Goal: Task Accomplishment & Management: Manage account settings

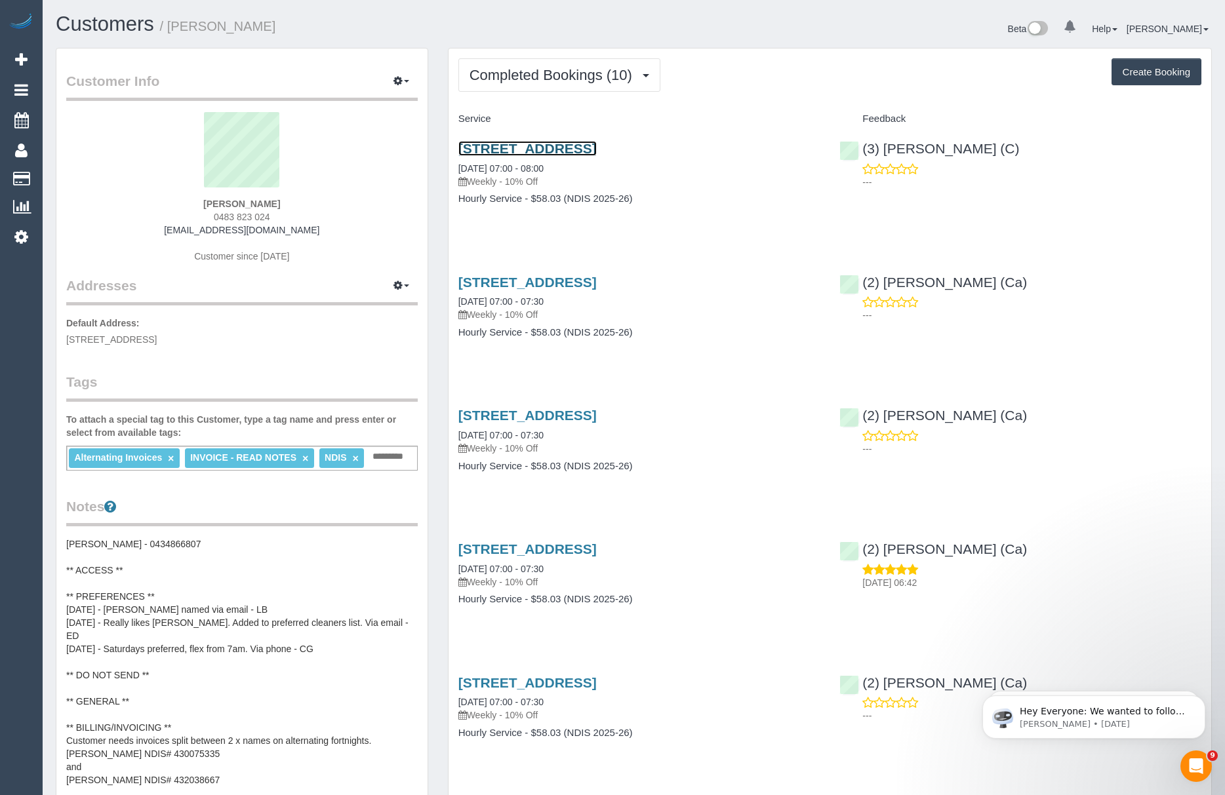
click at [522, 151] on link "26 Lookout Way, Tarneit, VIC 3029" at bounding box center [527, 148] width 138 height 15
click at [410, 77] on button "button" at bounding box center [401, 81] width 33 height 20
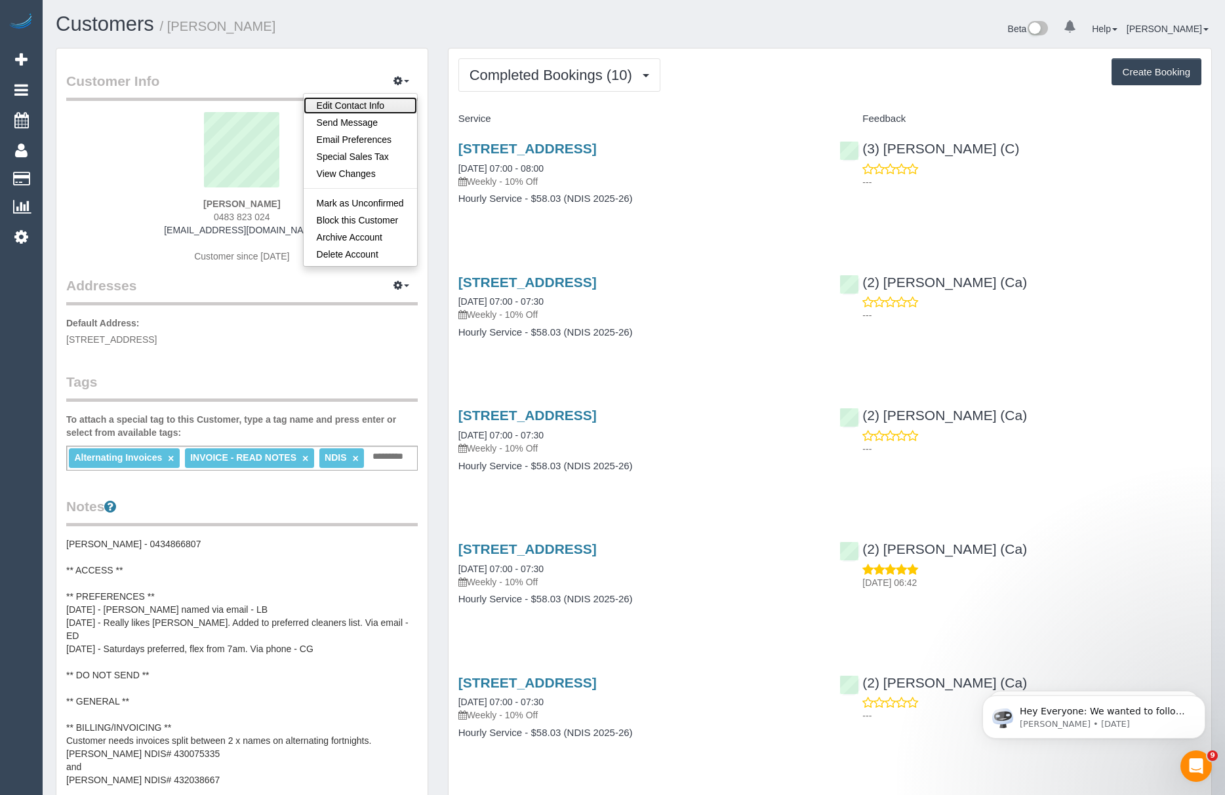
click at [328, 104] on link "Edit Contact Info" at bounding box center [360, 105] width 113 height 17
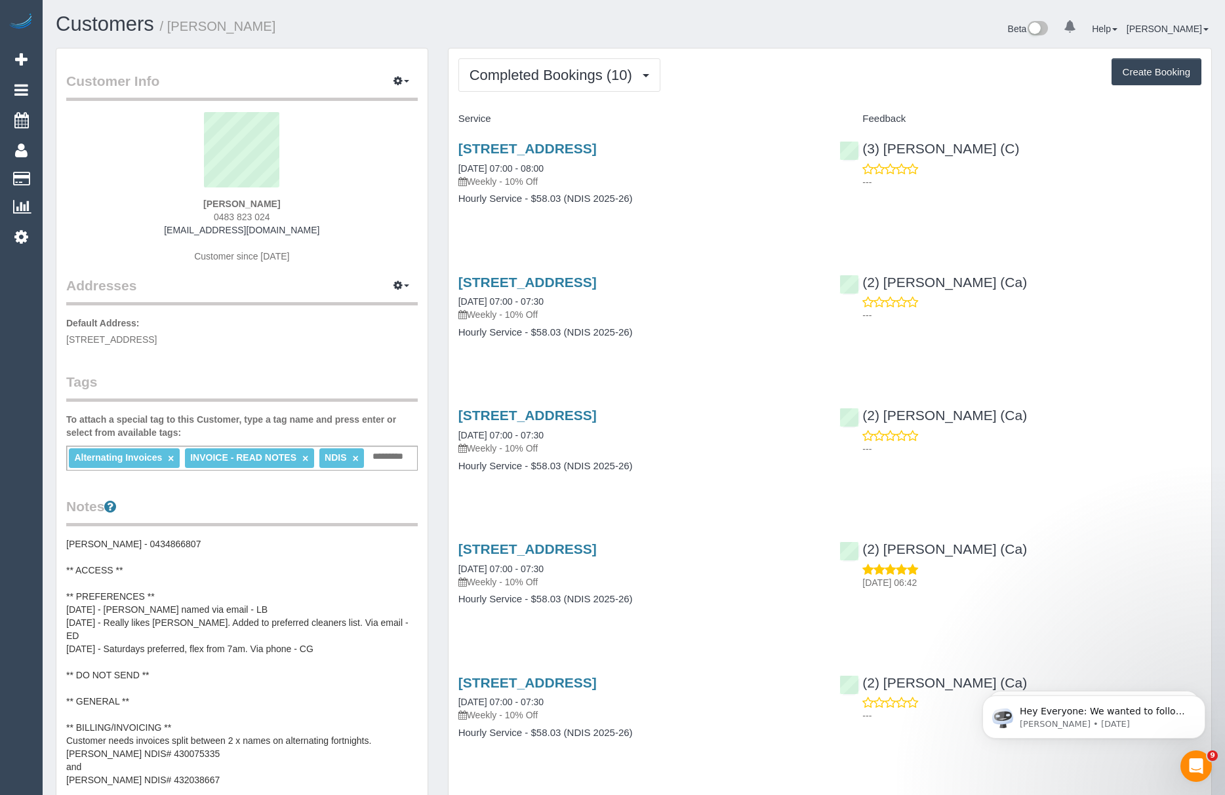
select select "VIC"
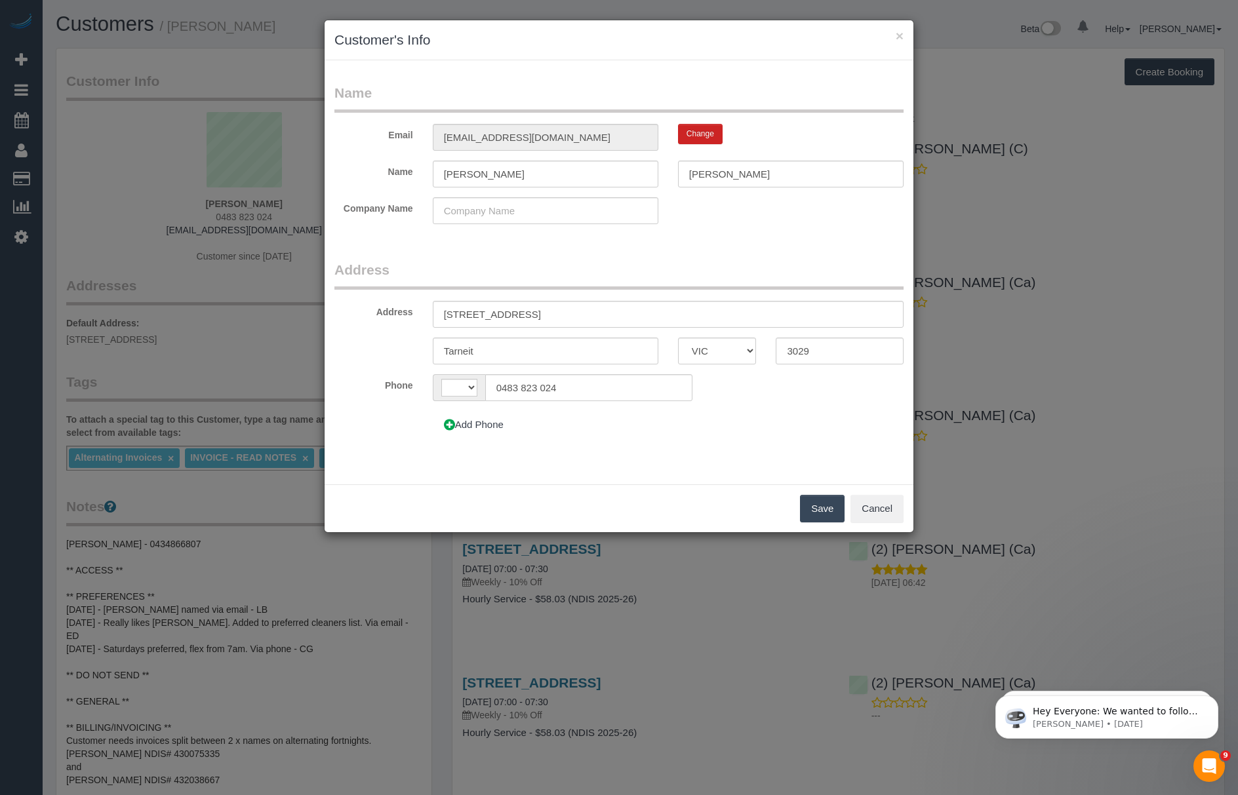
select select "string:AU"
drag, startPoint x: 534, startPoint y: 179, endPoint x: 417, endPoint y: 165, distance: 117.5
click at [417, 165] on div "Name Benjamin Denman" at bounding box center [619, 174] width 589 height 27
type input "Rachael"
type input "Tench"
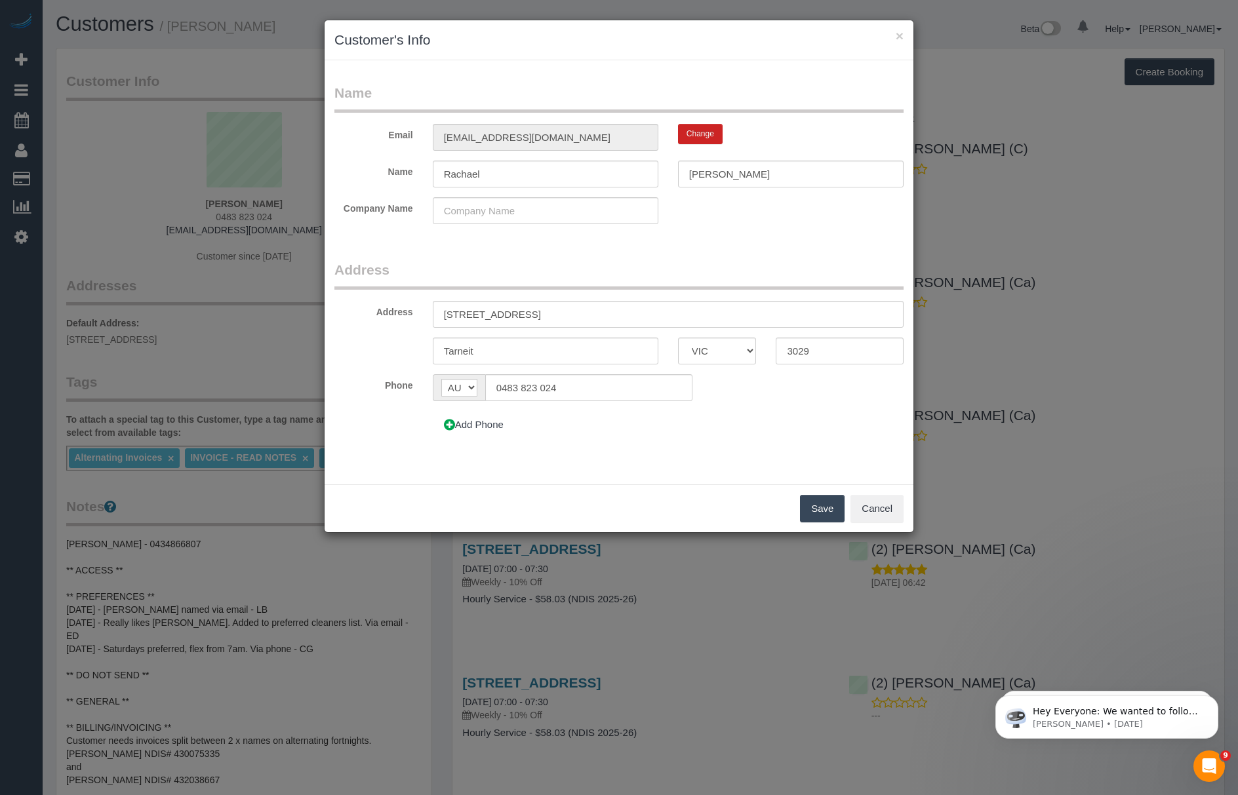
click at [811, 496] on button "Save" at bounding box center [822, 509] width 45 height 28
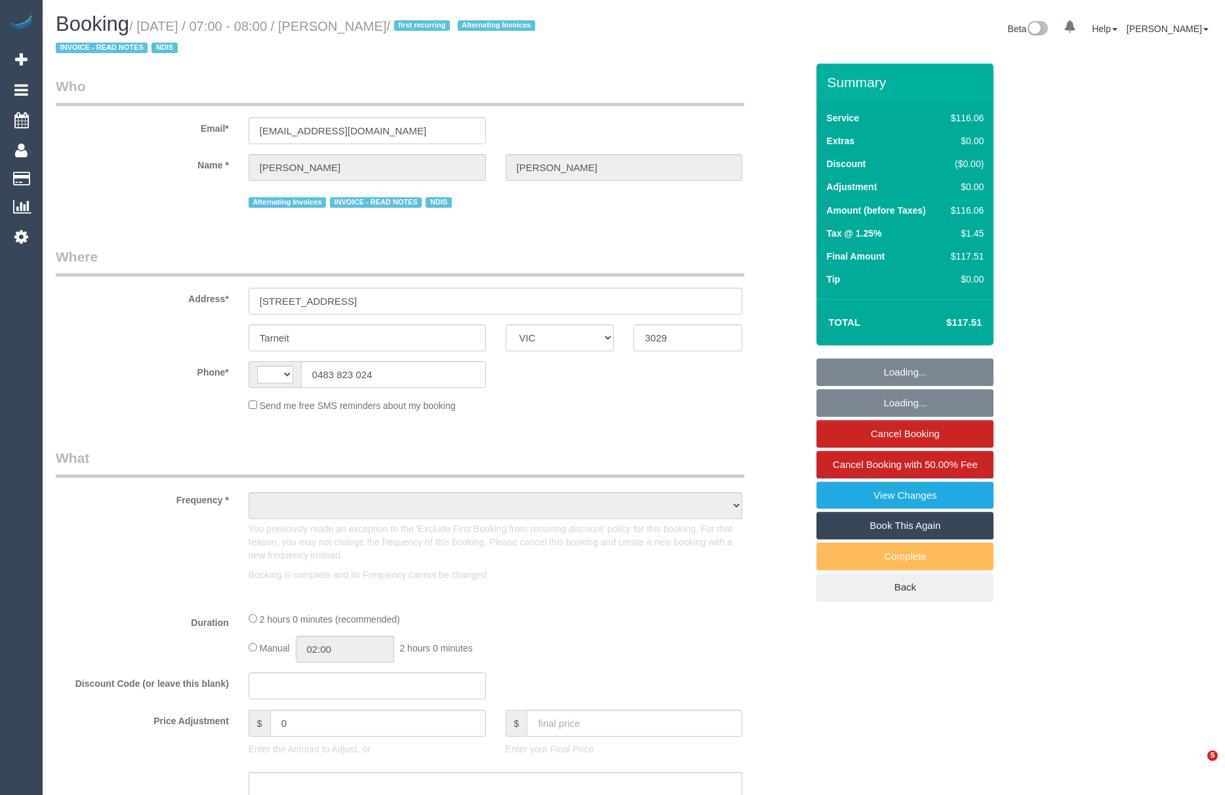
select select "VIC"
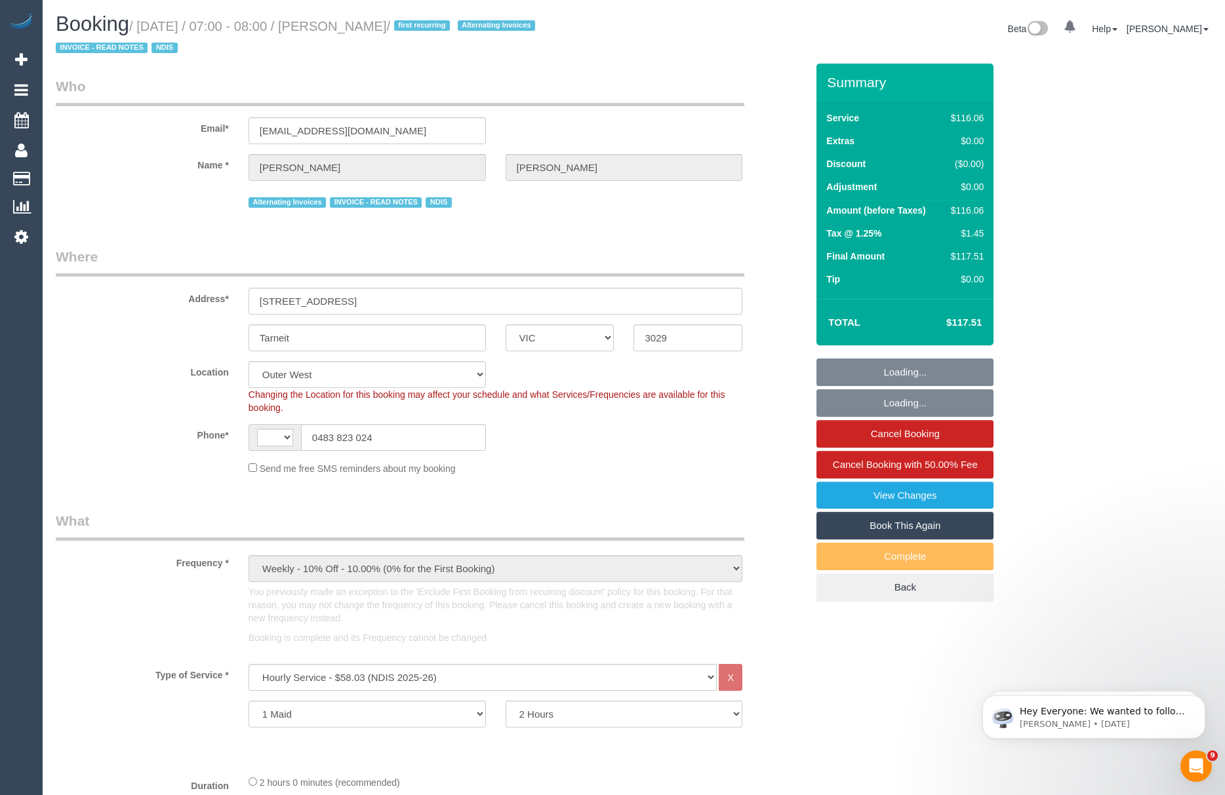
select select "object:382"
select select "string:AU"
select select "number:27"
select select "number:14"
select select "number:19"
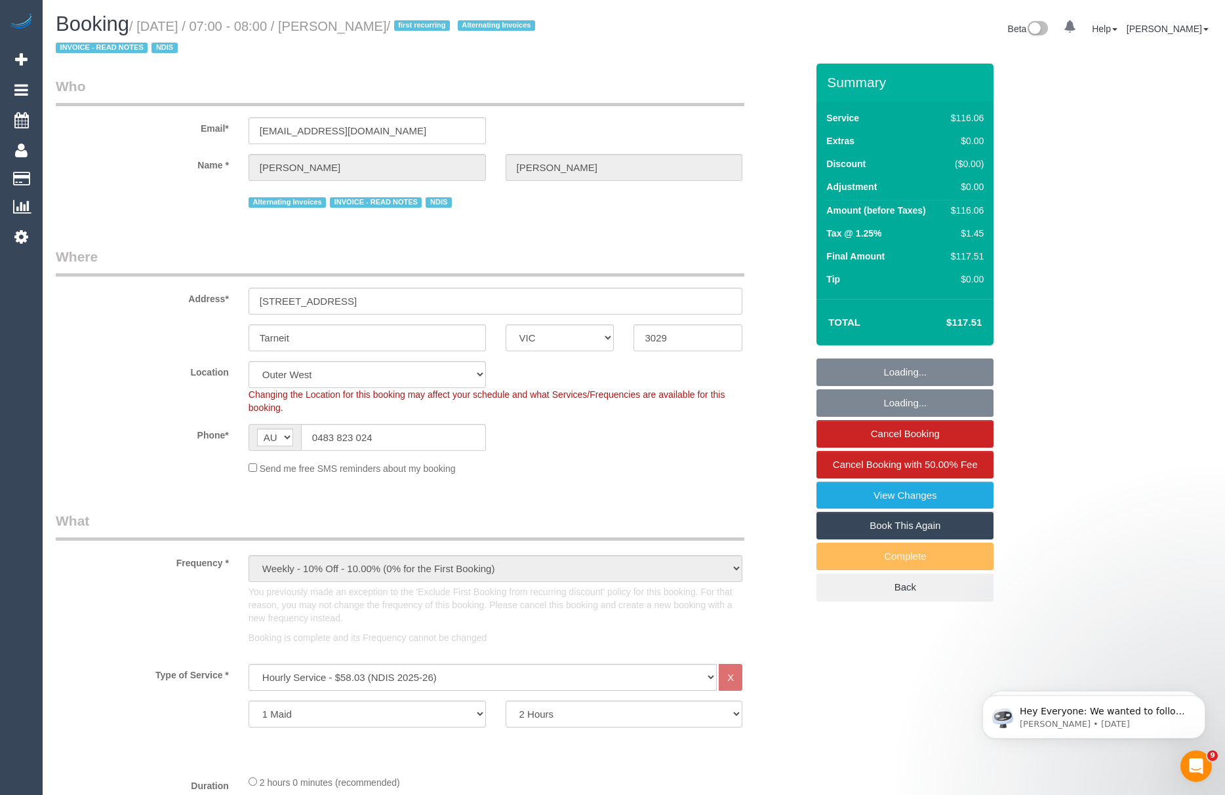
select select "number:24"
select select "number:34"
select select "number:11"
drag, startPoint x: 445, startPoint y: 83, endPoint x: 422, endPoint y: 85, distance: 22.4
click at [445, 83] on legend "Who" at bounding box center [400, 92] width 688 height 30
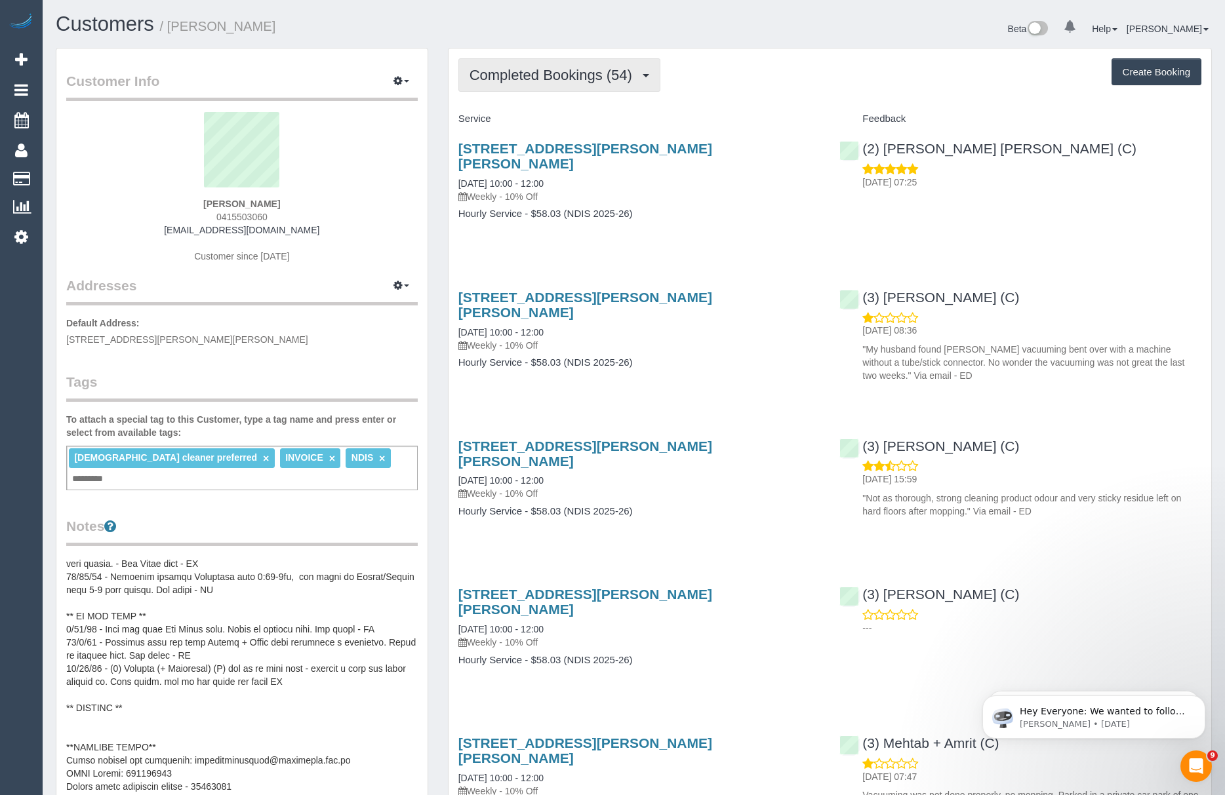
click at [536, 75] on span "Completed Bookings (54)" at bounding box center [553, 75] width 169 height 16
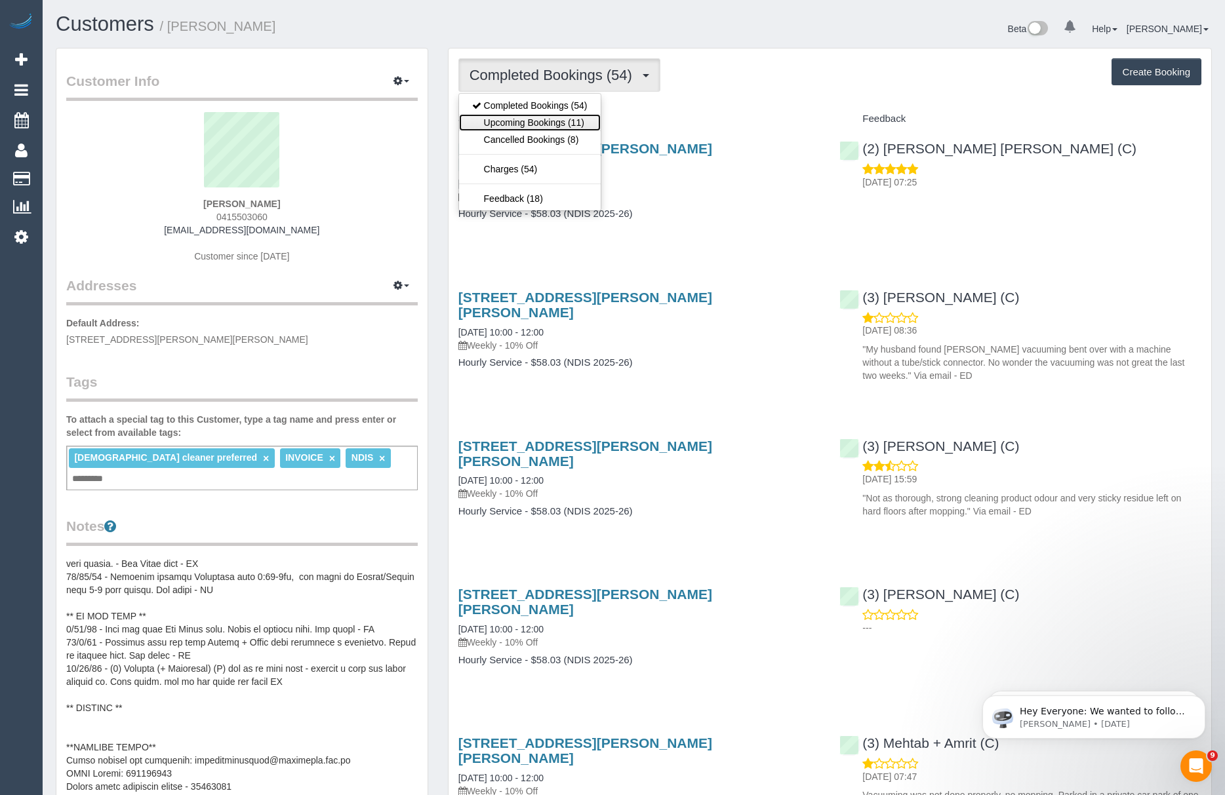
click at [543, 117] on link "Upcoming Bookings (11)" at bounding box center [530, 122] width 142 height 17
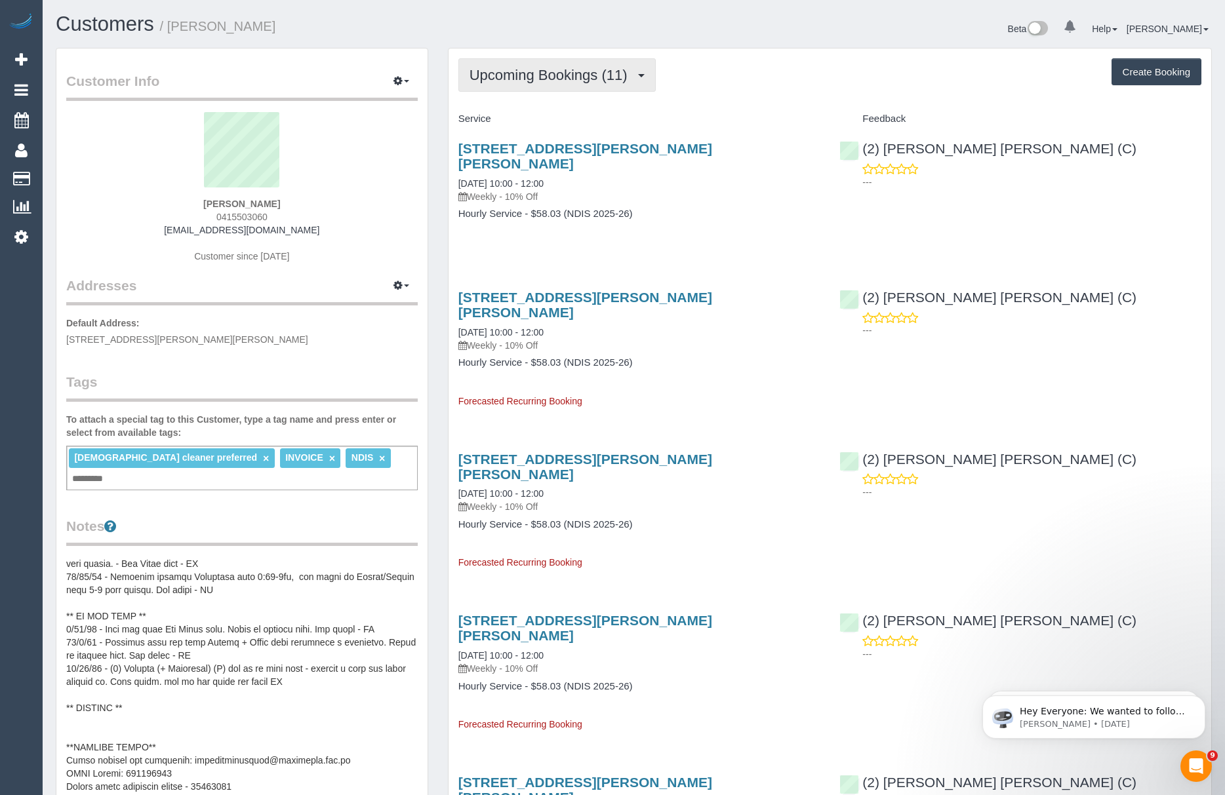
click at [538, 79] on span "Upcoming Bookings (11)" at bounding box center [551, 75] width 165 height 16
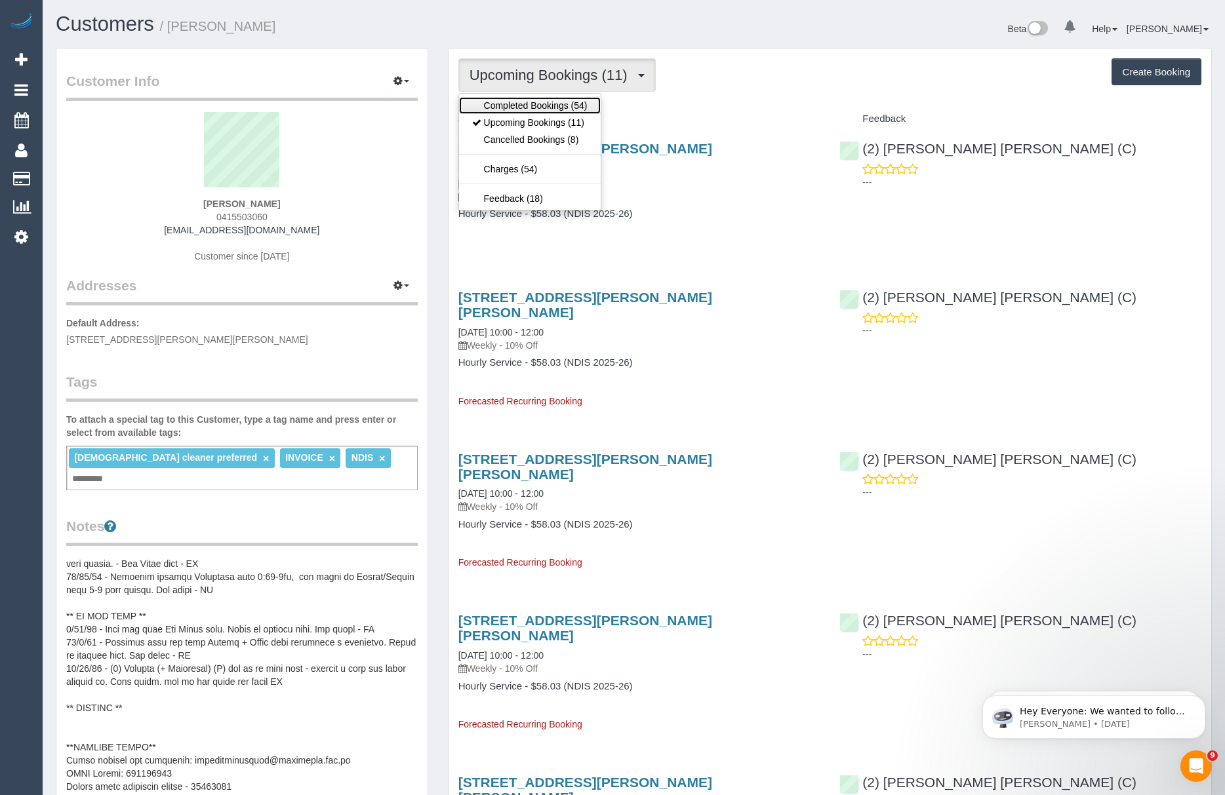
click at [525, 100] on link "Completed Bookings (54)" at bounding box center [530, 105] width 142 height 17
